Goal: Check status: Check status

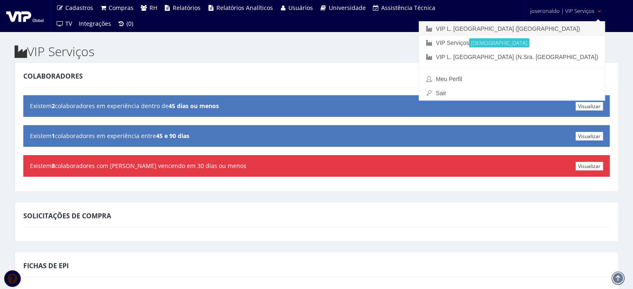
click at [560, 29] on link "VIP L. [GEOGRAPHIC_DATA] ([GEOGRAPHIC_DATA])" at bounding box center [512, 29] width 186 height 14
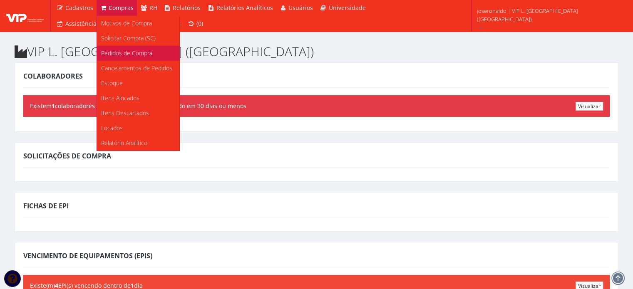
click at [128, 53] on span "Pedidos de Compra" at bounding box center [126, 53] width 51 height 8
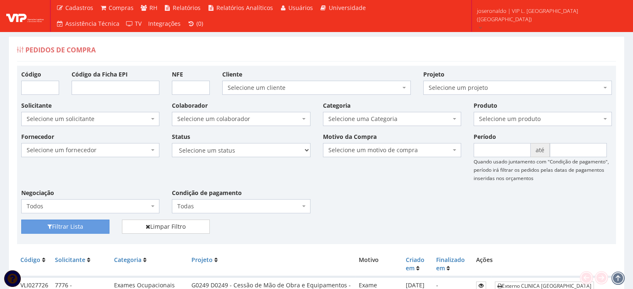
click at [505, 118] on span "Selecione um produto" at bounding box center [540, 119] width 122 height 8
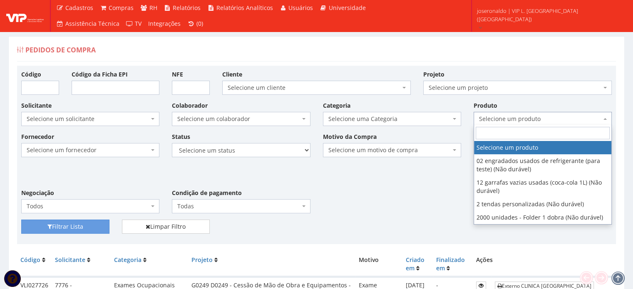
click at [505, 118] on span "Selecione um produto" at bounding box center [540, 119] width 122 height 8
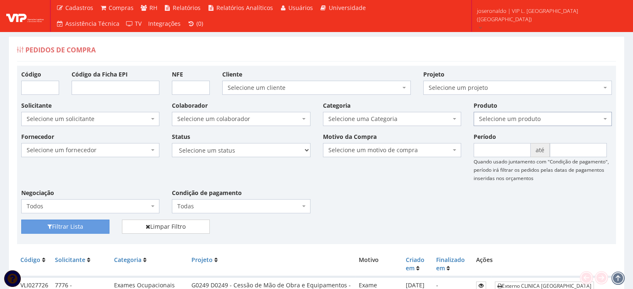
click at [242, 207] on span "Todas" at bounding box center [238, 206] width 122 height 8
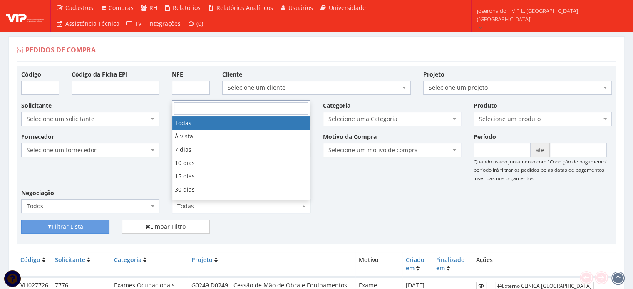
click at [238, 204] on span "Todas" at bounding box center [238, 206] width 122 height 8
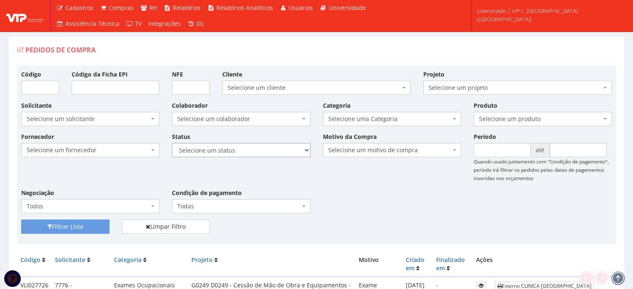
click at [259, 153] on select "Selecione um status Cancelado Aguardando Aprovação Diretoria Pedido Aprovado Ag…" at bounding box center [241, 150] width 138 height 14
click at [87, 148] on span "Selecione um fornecedor" at bounding box center [88, 150] width 122 height 8
click at [87, 117] on span "Selecione um solicitante" at bounding box center [88, 119] width 122 height 8
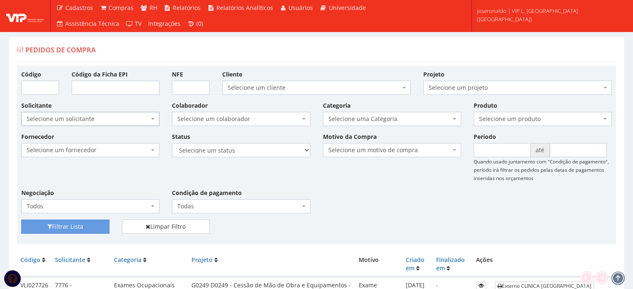
click at [87, 117] on span "Selecione um solicitante" at bounding box center [88, 119] width 122 height 8
click at [445, 89] on span "Selecione um projeto" at bounding box center [515, 88] width 173 height 8
click at [411, 119] on span "Selecione uma Categoria" at bounding box center [389, 119] width 122 height 8
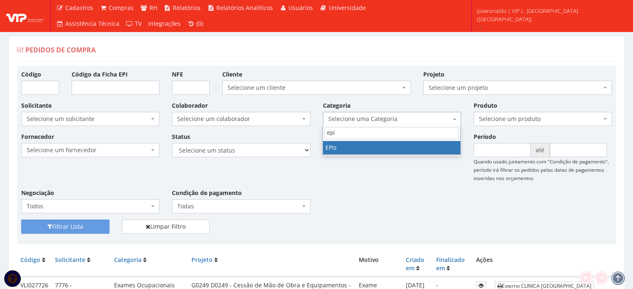
type input "epi"
select select "1"
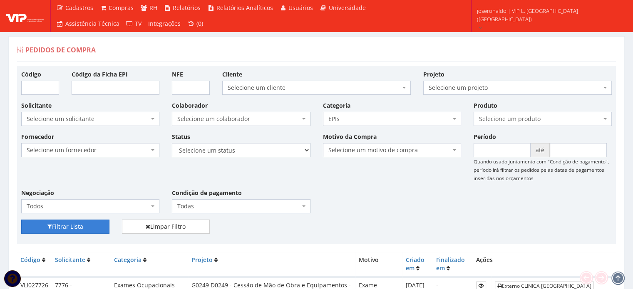
click at [57, 226] on button "Filtrar Lista" at bounding box center [65, 227] width 88 height 14
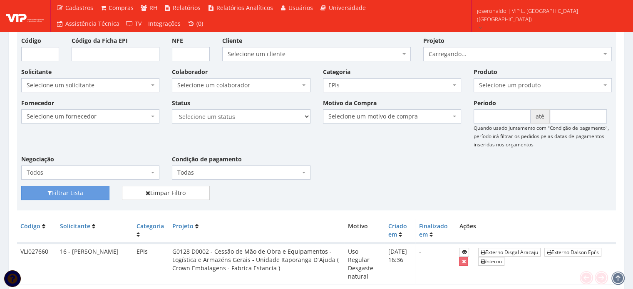
scroll to position [83, 0]
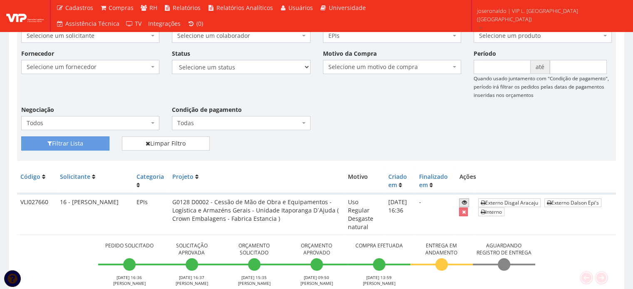
click at [463, 202] on icon at bounding box center [464, 203] width 5 height 6
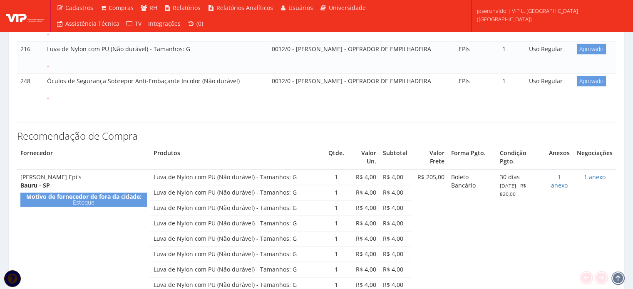
scroll to position [1207, 0]
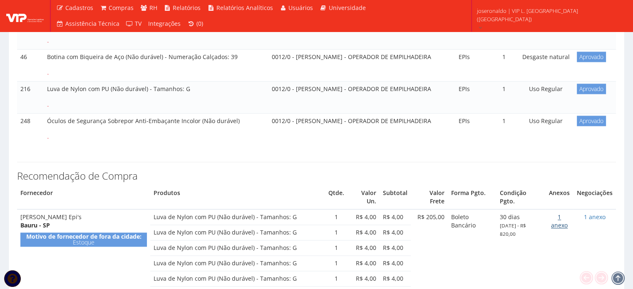
click at [560, 213] on link "1 anexo" at bounding box center [559, 221] width 17 height 16
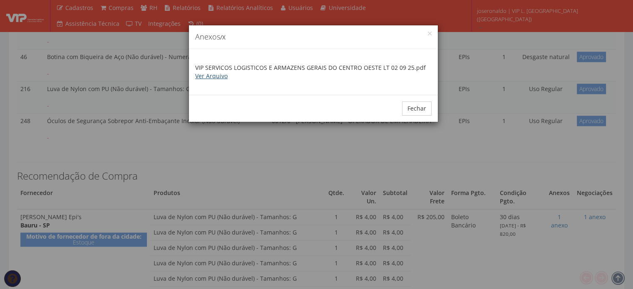
click at [212, 78] on link "Ver Arquivo" at bounding box center [211, 76] width 32 height 8
click at [411, 105] on button "Fechar" at bounding box center [417, 109] width 30 height 14
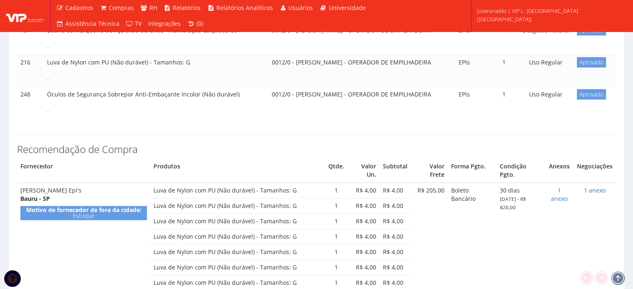
scroll to position [1249, 0]
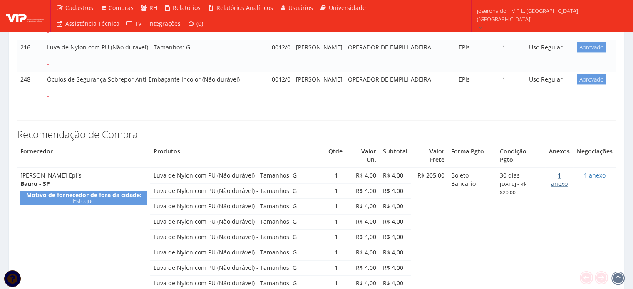
click at [564, 172] on link "1 anexo" at bounding box center [559, 180] width 17 height 16
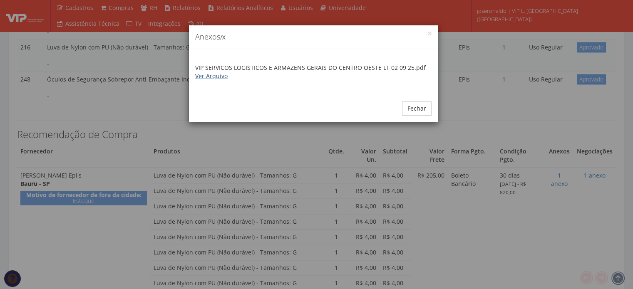
click at [214, 75] on link "Ver Arquivo" at bounding box center [211, 76] width 32 height 8
